Goal: Information Seeking & Learning: Learn about a topic

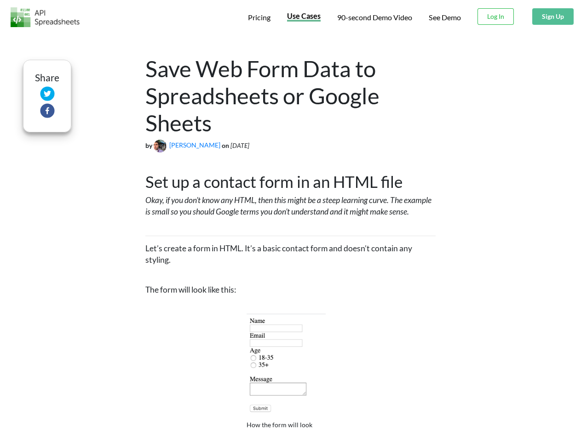
click at [258, 17] on span "Pricing" at bounding box center [259, 17] width 23 height 9
click at [303, 17] on span "Use Cases" at bounding box center [304, 15] width 34 height 9
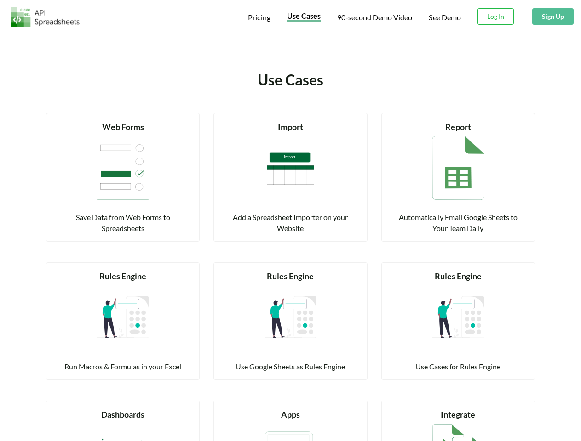
click at [374, 17] on span "90-second Demo Video" at bounding box center [374, 17] width 75 height 7
click at [552, 17] on button "Sign Up" at bounding box center [552, 16] width 41 height 17
click at [47, 112] on div "Read more Web Forms Save Data from Web Forms to Spreadsheets" at bounding box center [122, 172] width 167 height 140
